Goal: Task Accomplishment & Management: Use online tool/utility

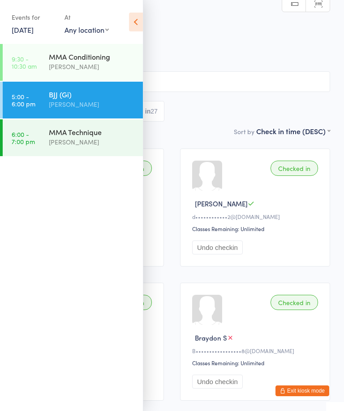
click at [38, 99] on link "5:00 - 6:00 pm BJJ (Gi) [PERSON_NAME]" at bounding box center [73, 100] width 140 height 37
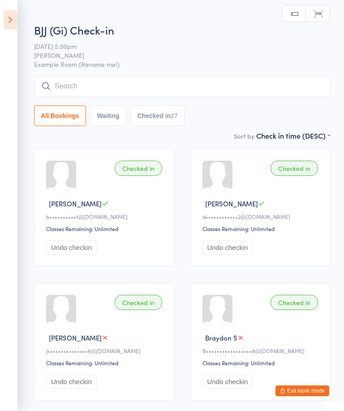
click at [7, 17] on icon at bounding box center [11, 19] width 14 height 19
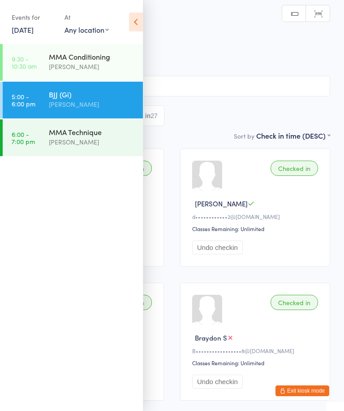
click at [4, 27] on div "Events for [DATE] [DATE] [DATE] Sun Mon Tue Wed Thu Fri Sat 31 27 28 29 30 31 0…" at bounding box center [71, 22] width 143 height 45
click at [12, 28] on link "[DATE]" at bounding box center [23, 30] width 22 height 10
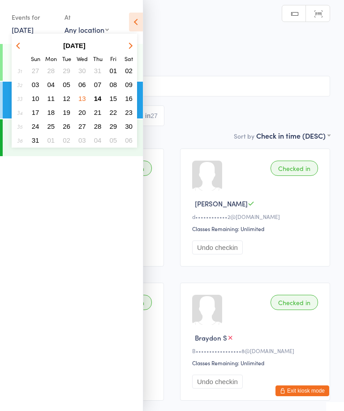
click at [95, 97] on span "14" at bounding box center [98, 99] width 8 height 8
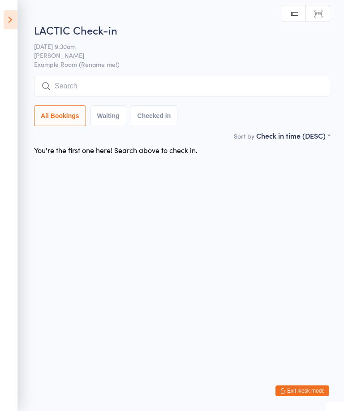
click at [12, 21] on icon at bounding box center [11, 19] width 14 height 19
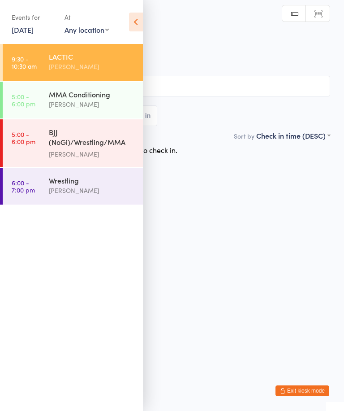
click at [36, 97] on link "5:00 - 6:00 pm MMA Conditioning [PERSON_NAME]" at bounding box center [73, 100] width 140 height 37
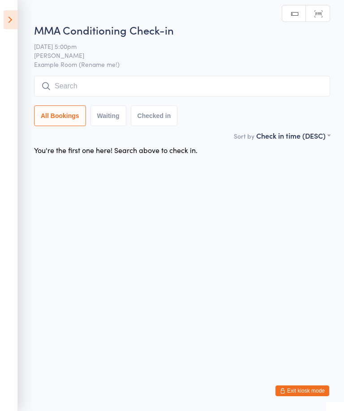
click at [10, 18] on icon at bounding box center [11, 19] width 14 height 19
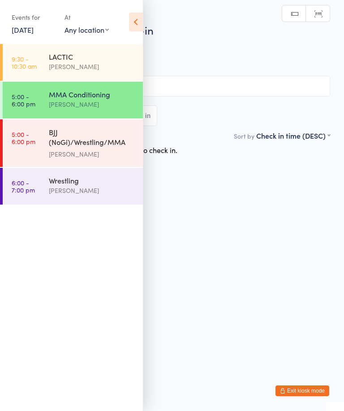
click at [33, 138] on time "5:00 - 6:00 pm" at bounding box center [24, 137] width 24 height 14
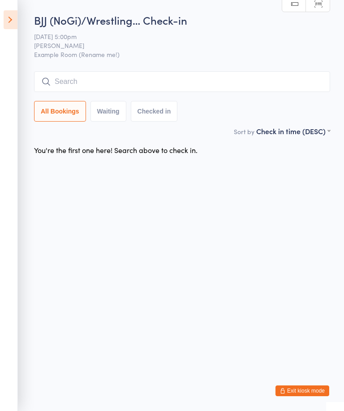
click at [170, 76] on input "search" at bounding box center [182, 81] width 296 height 21
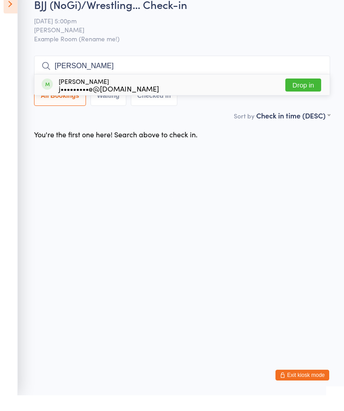
type input "T"
